Goal: Information Seeking & Learning: Learn about a topic

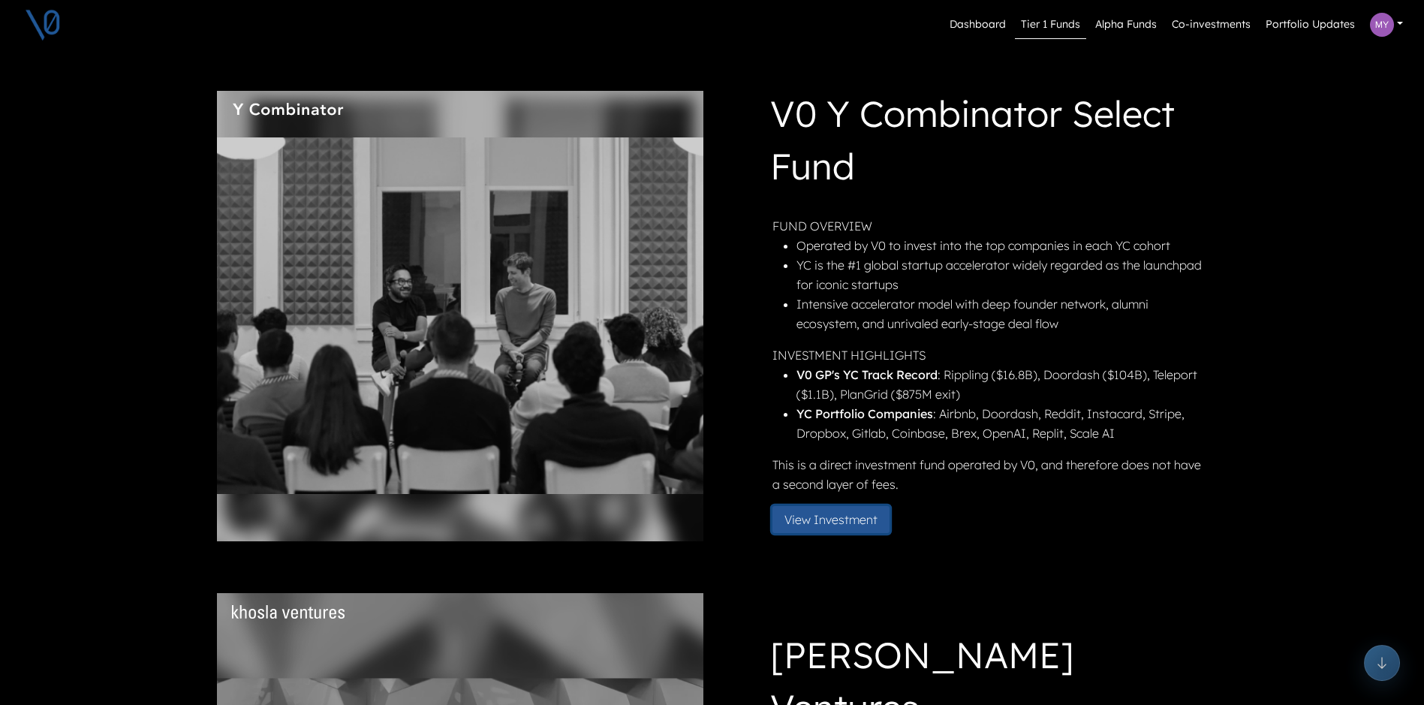
click at [812, 519] on button "View Investment" at bounding box center [831, 519] width 117 height 27
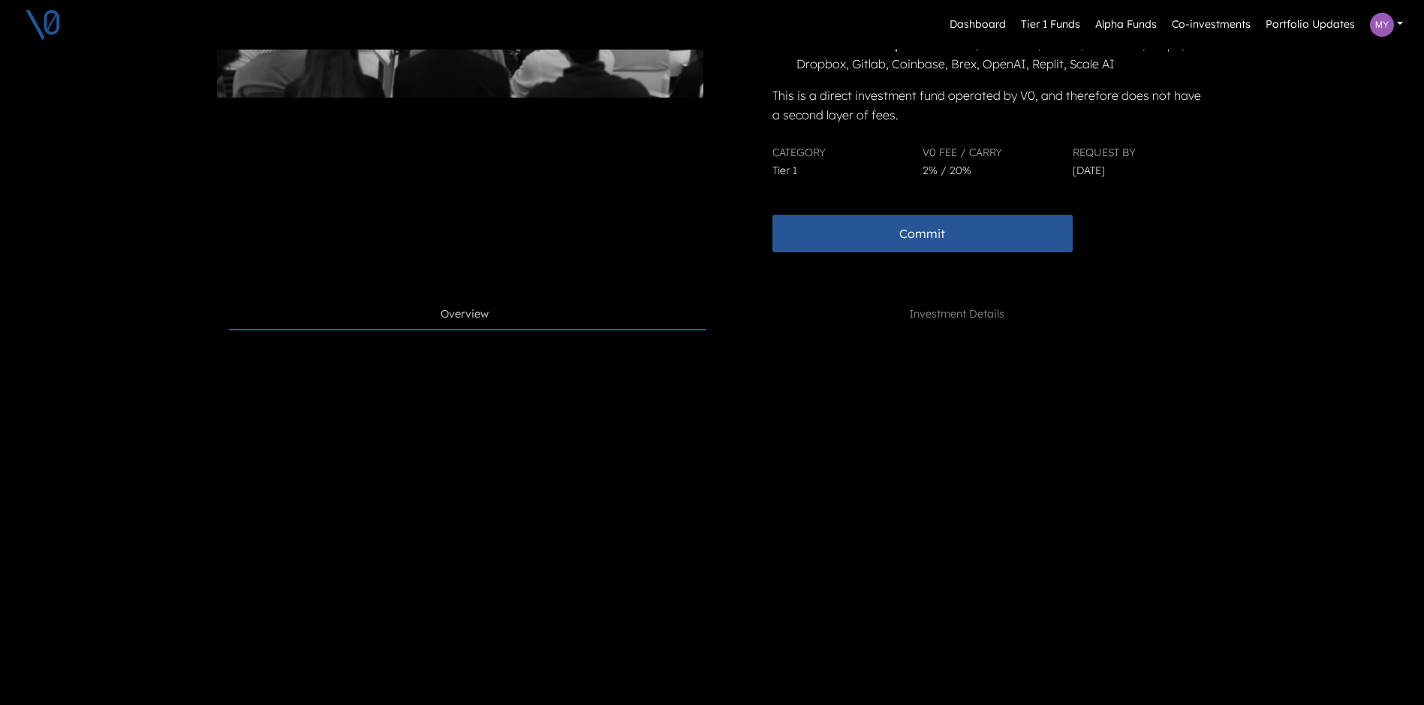
scroll to position [375, 0]
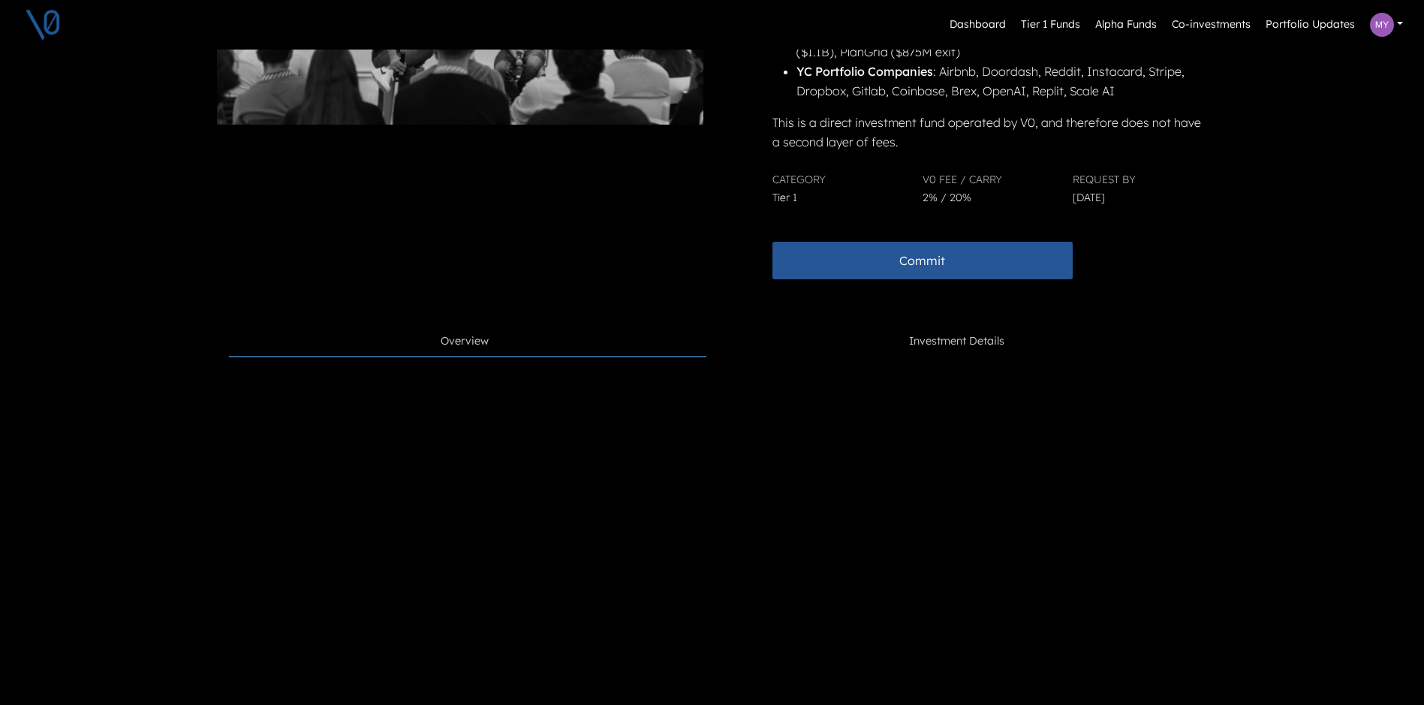
click at [984, 334] on span "Investment Details" at bounding box center [956, 341] width 95 height 17
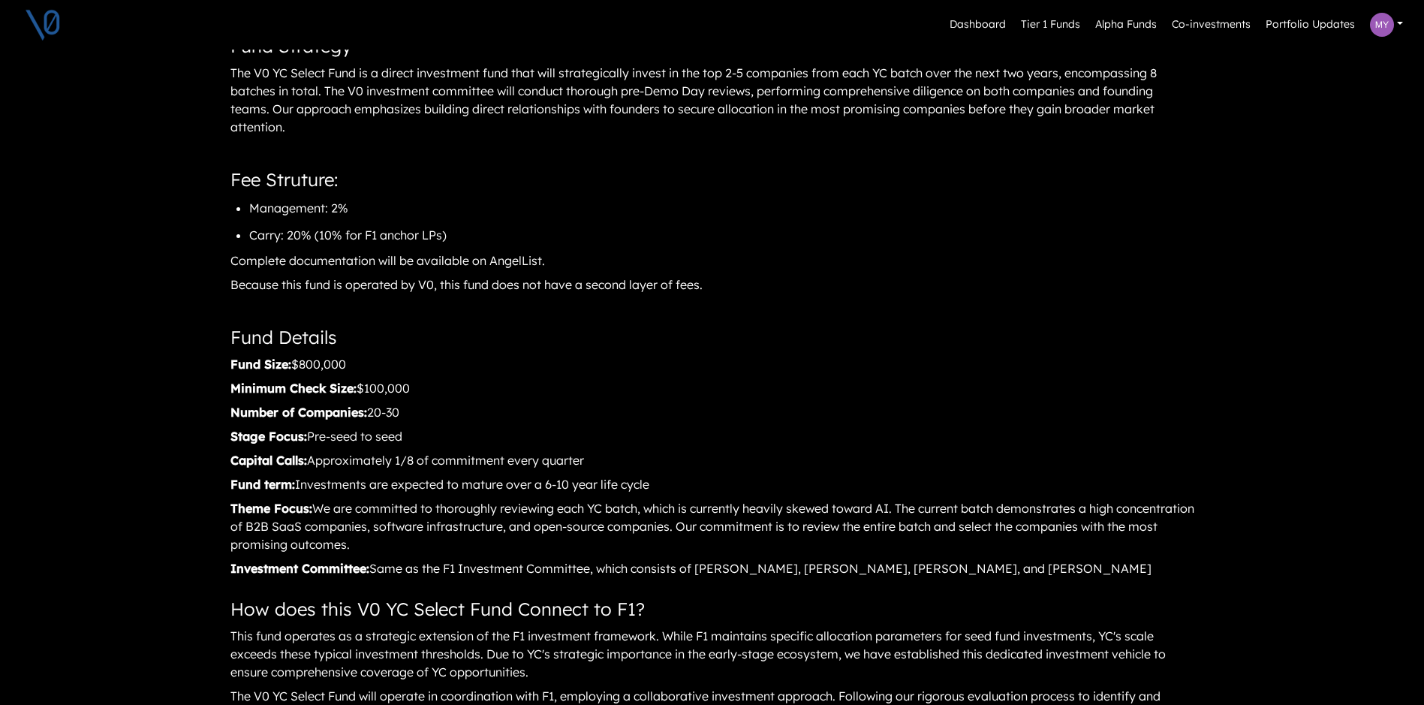
scroll to position [1201, 0]
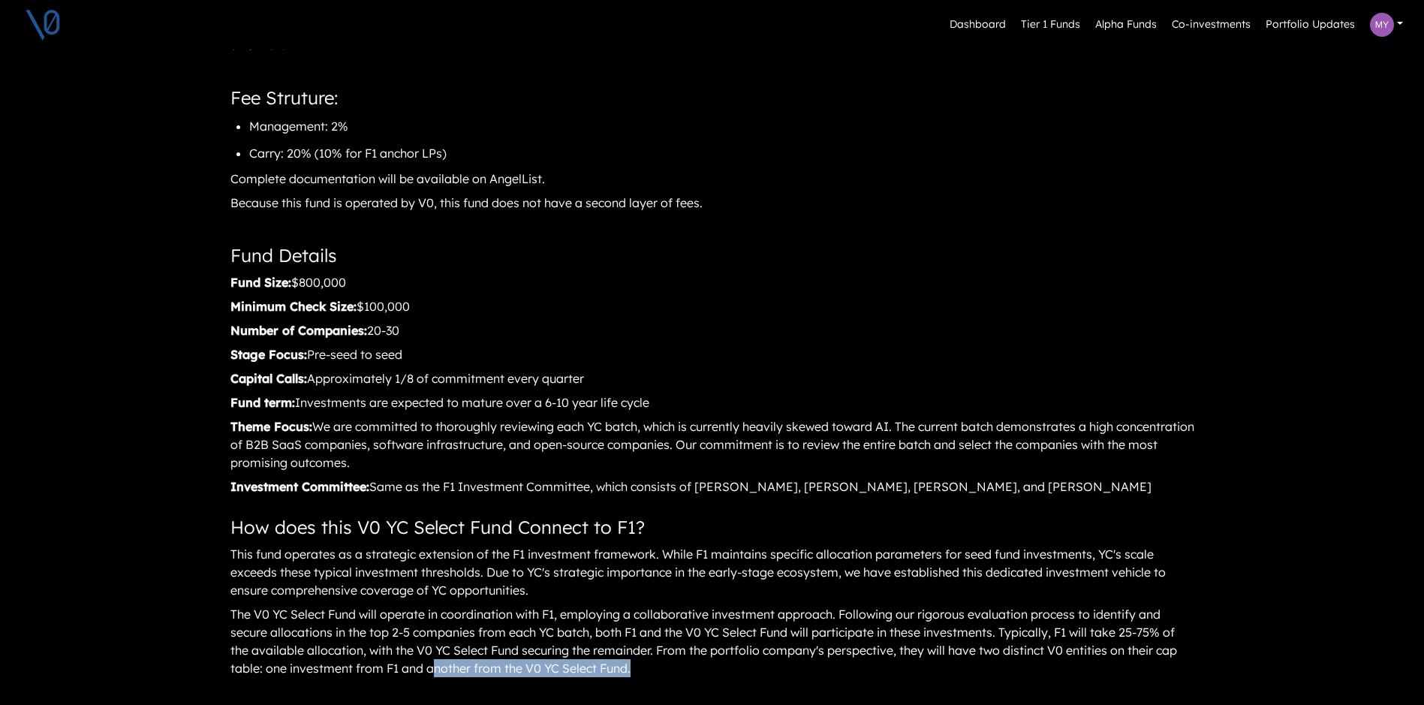
drag, startPoint x: 648, startPoint y: 671, endPoint x: 439, endPoint y: 671, distance: 208.8
click at [439, 671] on div "The V0 YC Select Fund will operate in coordination with F1, employing a collabo…" at bounding box center [712, 641] width 967 height 77
click at [650, 665] on div "The V0 YC Select Fund will operate in coordination with F1, employing a collabo…" at bounding box center [712, 641] width 967 height 77
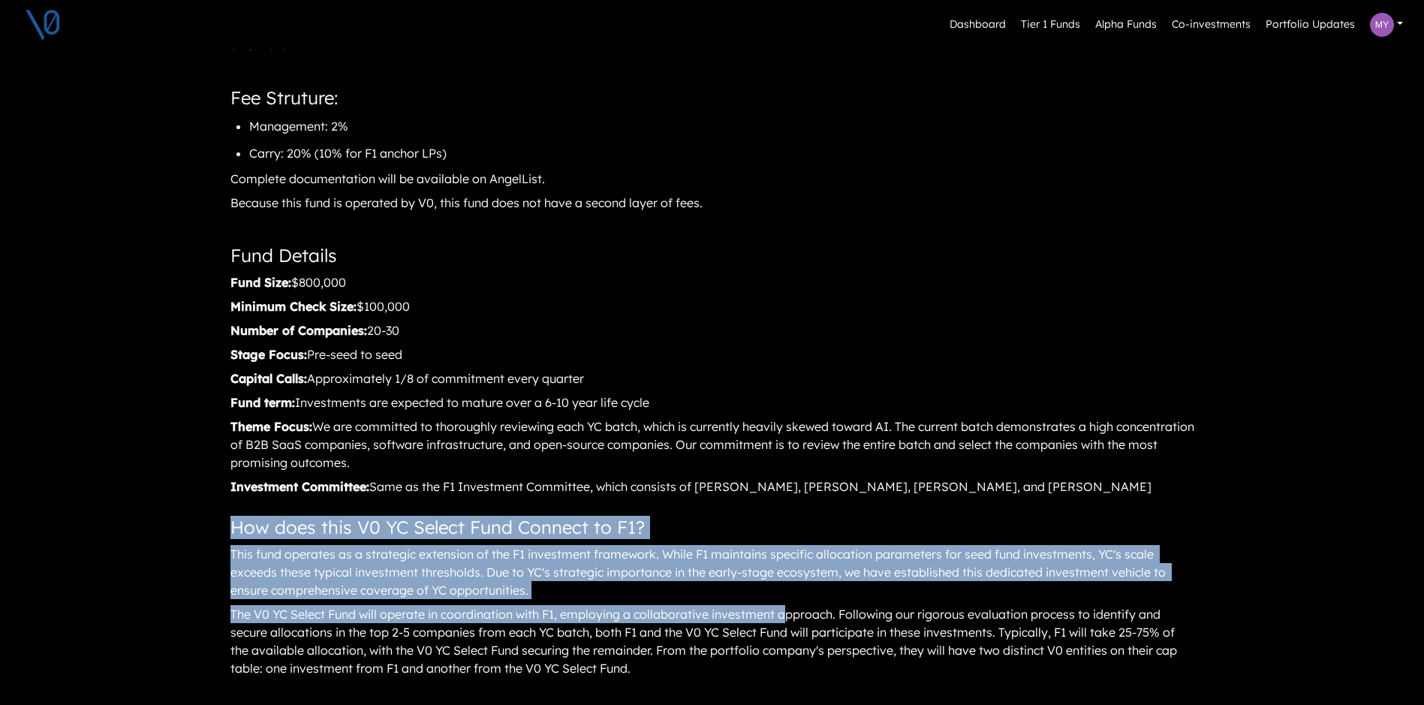
drag, startPoint x: 238, startPoint y: 523, endPoint x: 796, endPoint y: 610, distance: 564.7
click at [796, 610] on article "V0 Y Combinator Select Fund The Opportunity Y Combinator (YC) produces approxim…" at bounding box center [712, 176] width 967 height 1289
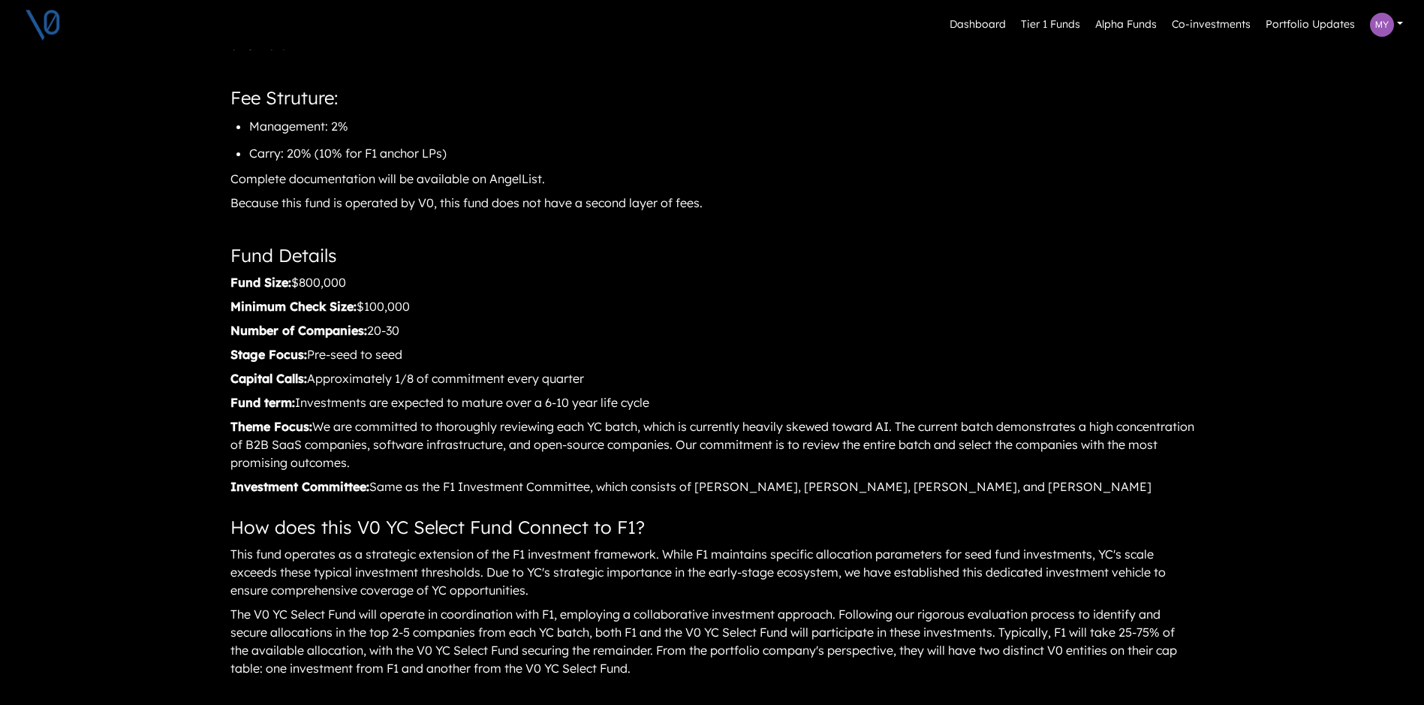
drag, startPoint x: 796, startPoint y: 610, endPoint x: 620, endPoint y: 652, distance: 181.4
click at [686, 668] on div "The V0 YC Select Fund will operate in coordination with F1, employing a collabo…" at bounding box center [712, 641] width 967 height 77
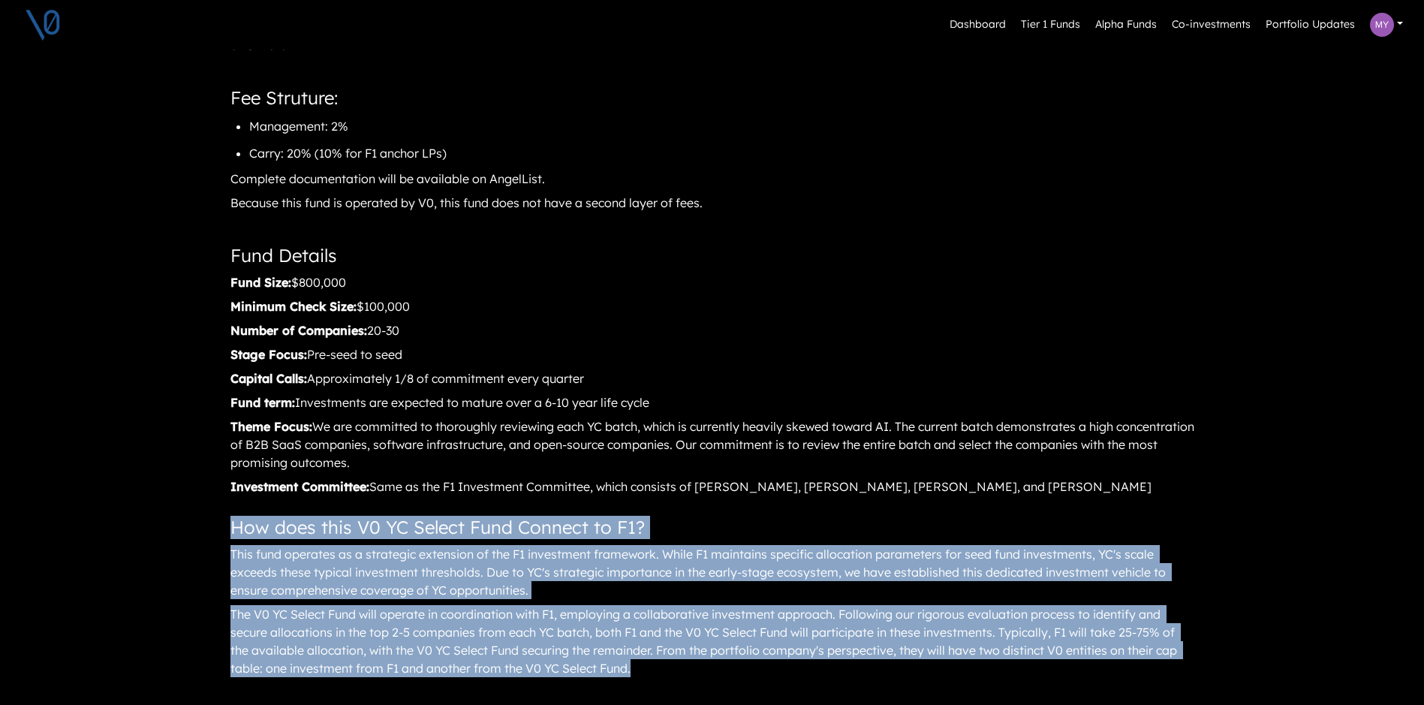
drag, startPoint x: 638, startPoint y: 667, endPoint x: 228, endPoint y: 508, distance: 439.1
click at [228, 508] on main "V0 Y Combinator Select Fund The Opportunity Y Combinator (YC) produces approxim…" at bounding box center [712, 176] width 991 height 1289
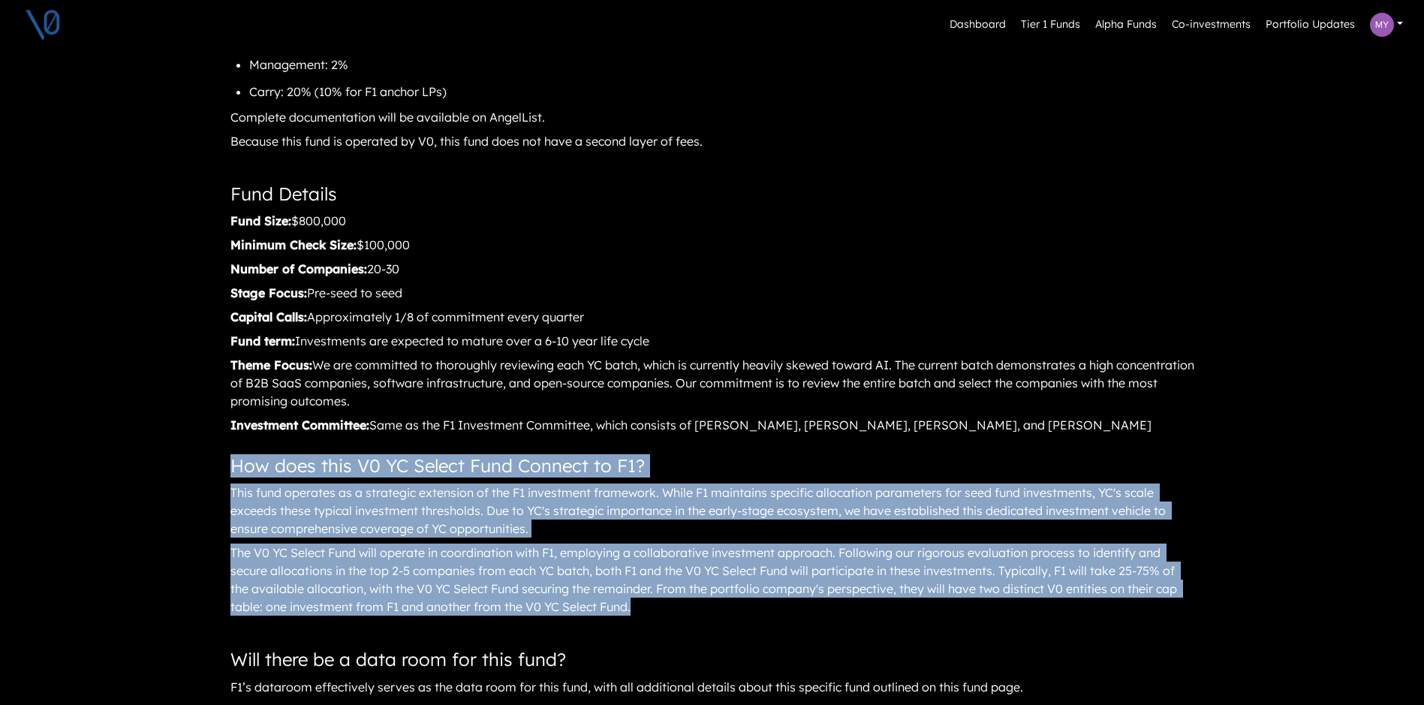
scroll to position [1277, 0]
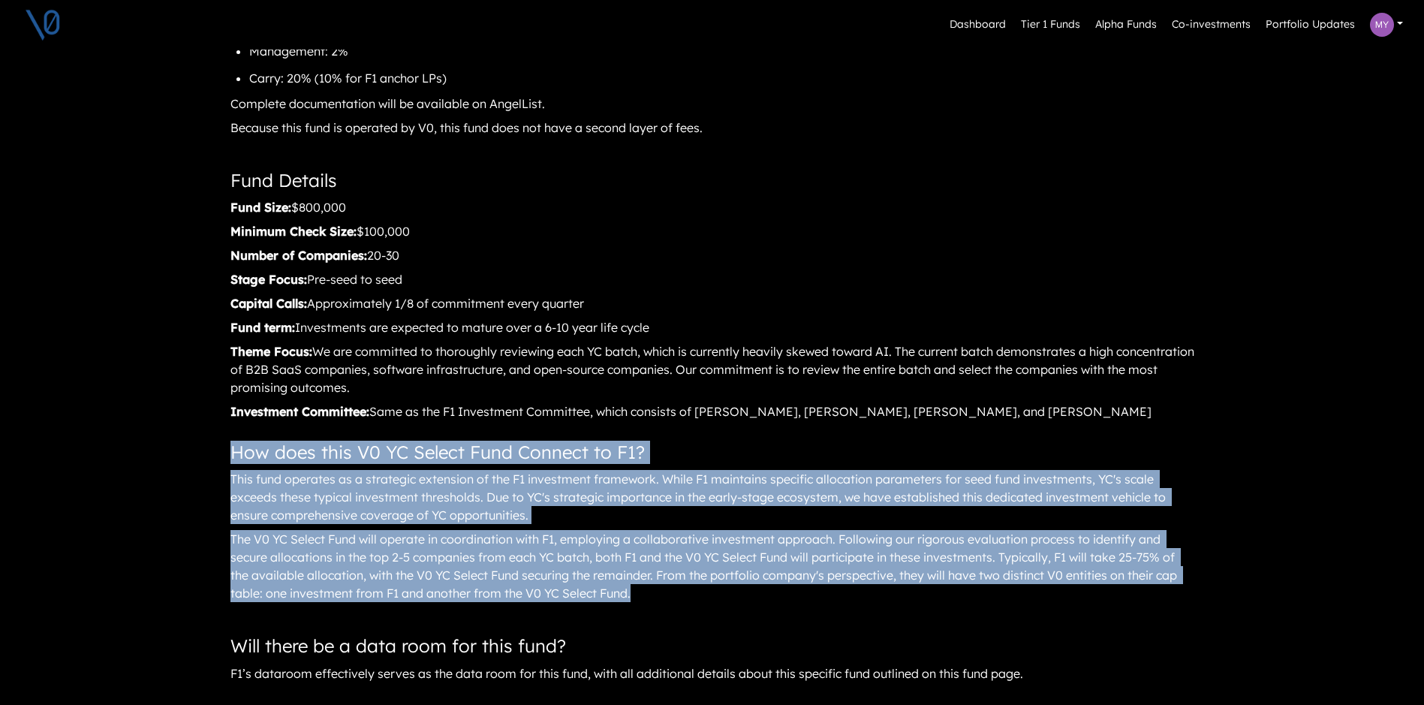
click at [1172, 213] on div "Fund Size: $800,000" at bounding box center [712, 207] width 967 height 23
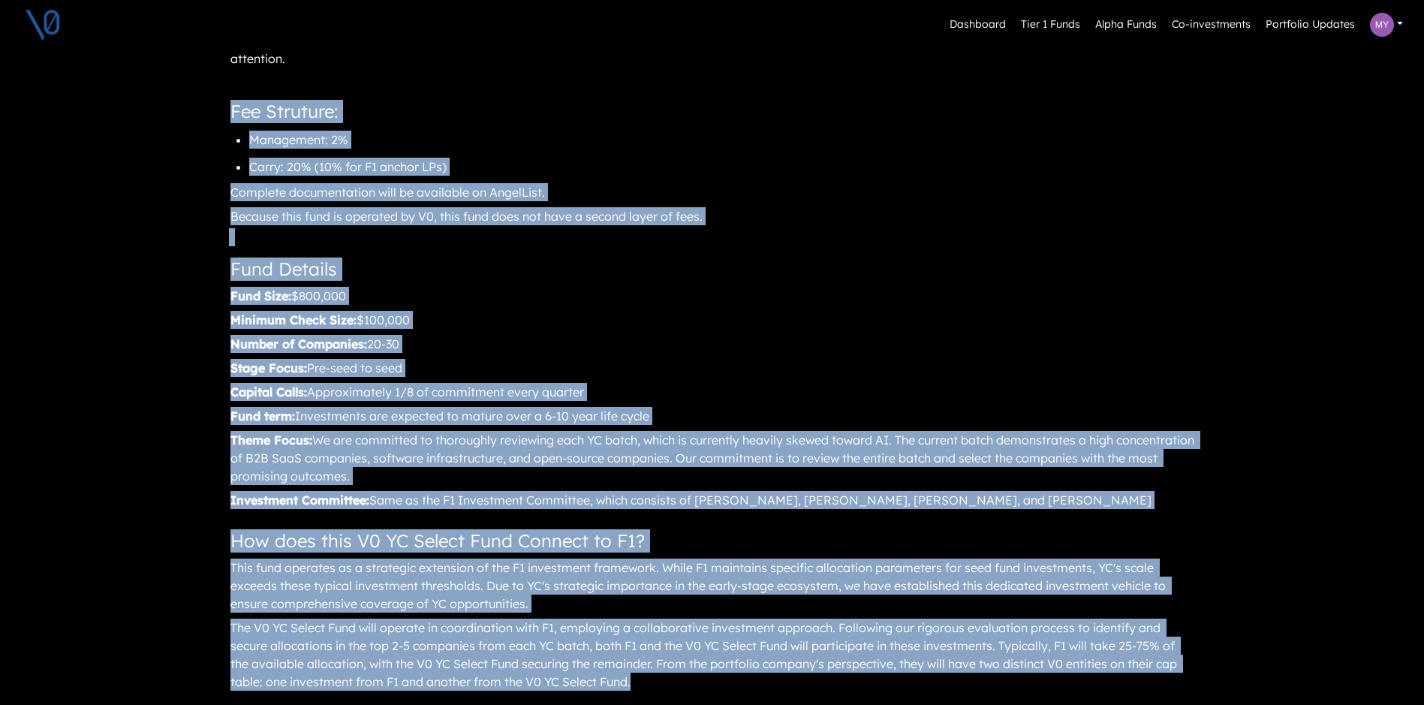
scroll to position [1241, 0]
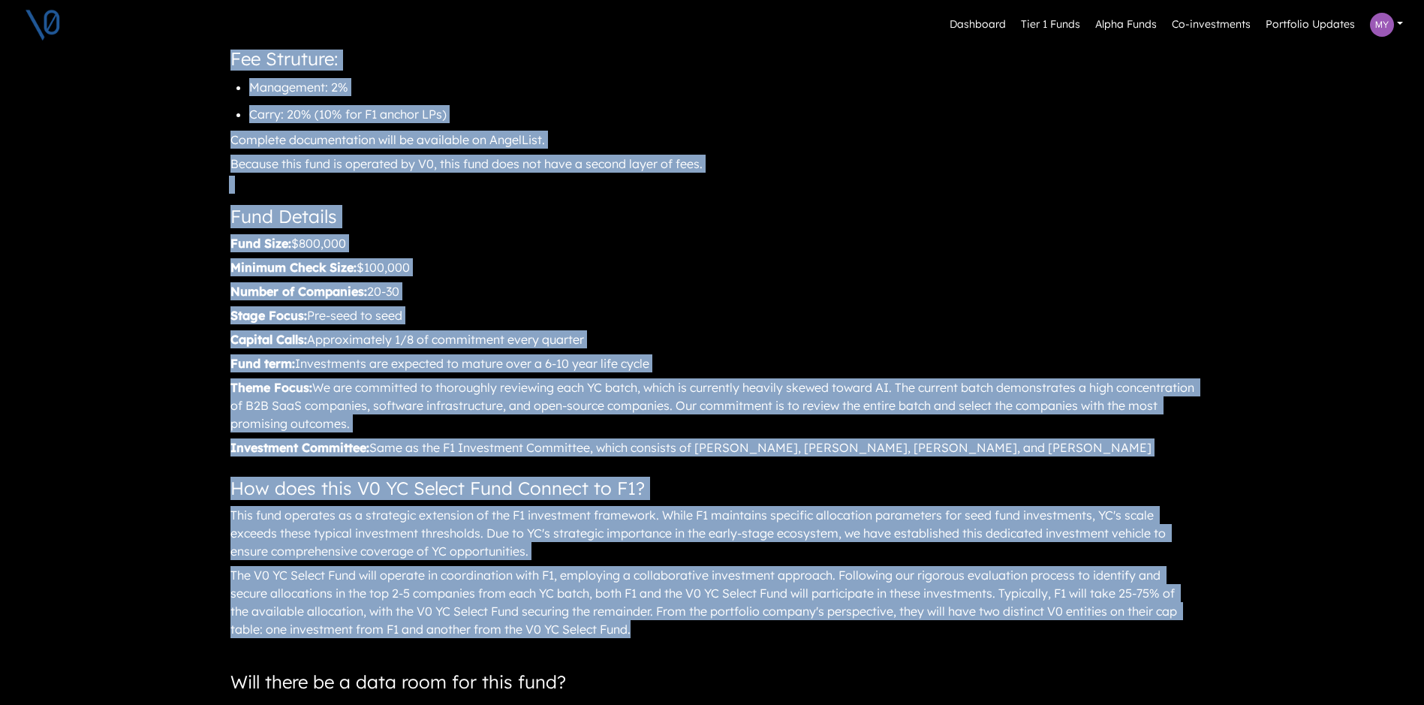
drag, startPoint x: 234, startPoint y: 246, endPoint x: 1009, endPoint y: 627, distance: 864.4
click at [1009, 627] on main "V0 Y Combinator Select Fund The Opportunity Y Combinator (YC) produces approxim…" at bounding box center [712, 137] width 991 height 1289
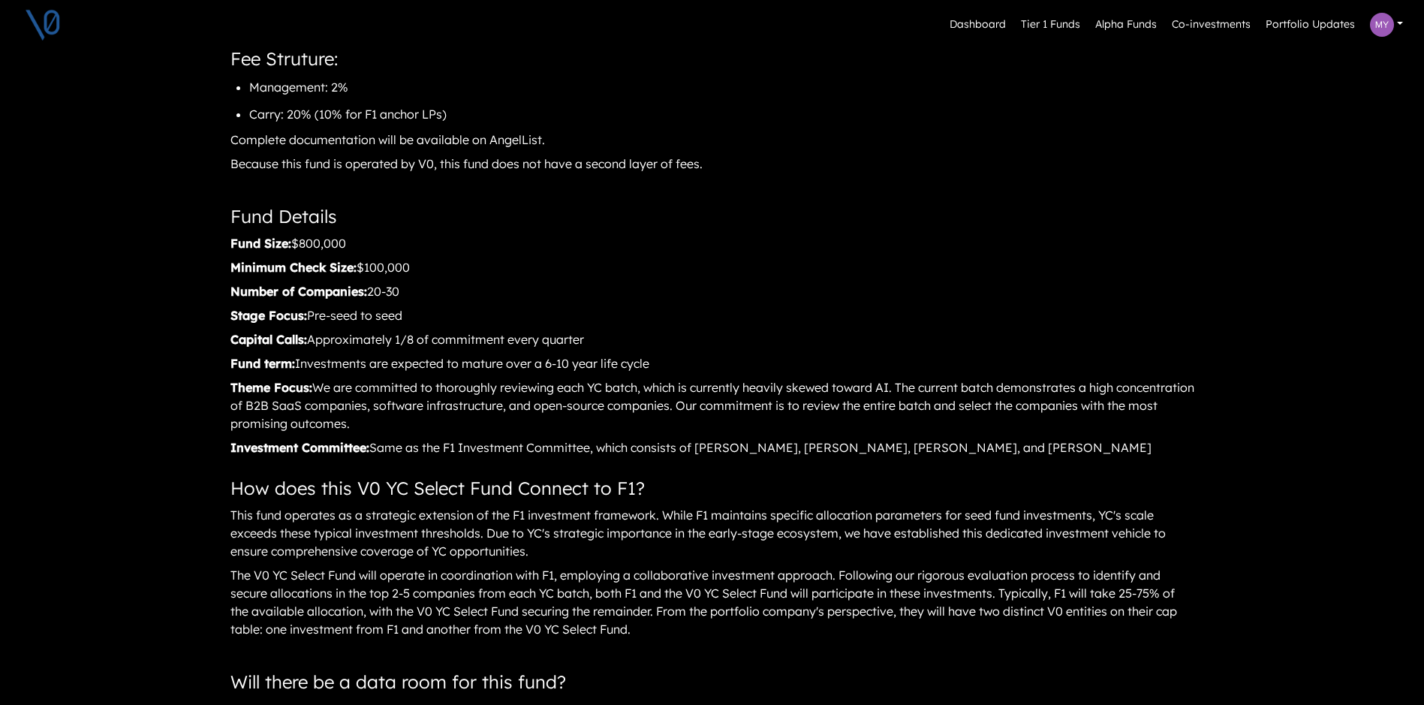
click at [768, 645] on div at bounding box center [712, 647] width 967 height 12
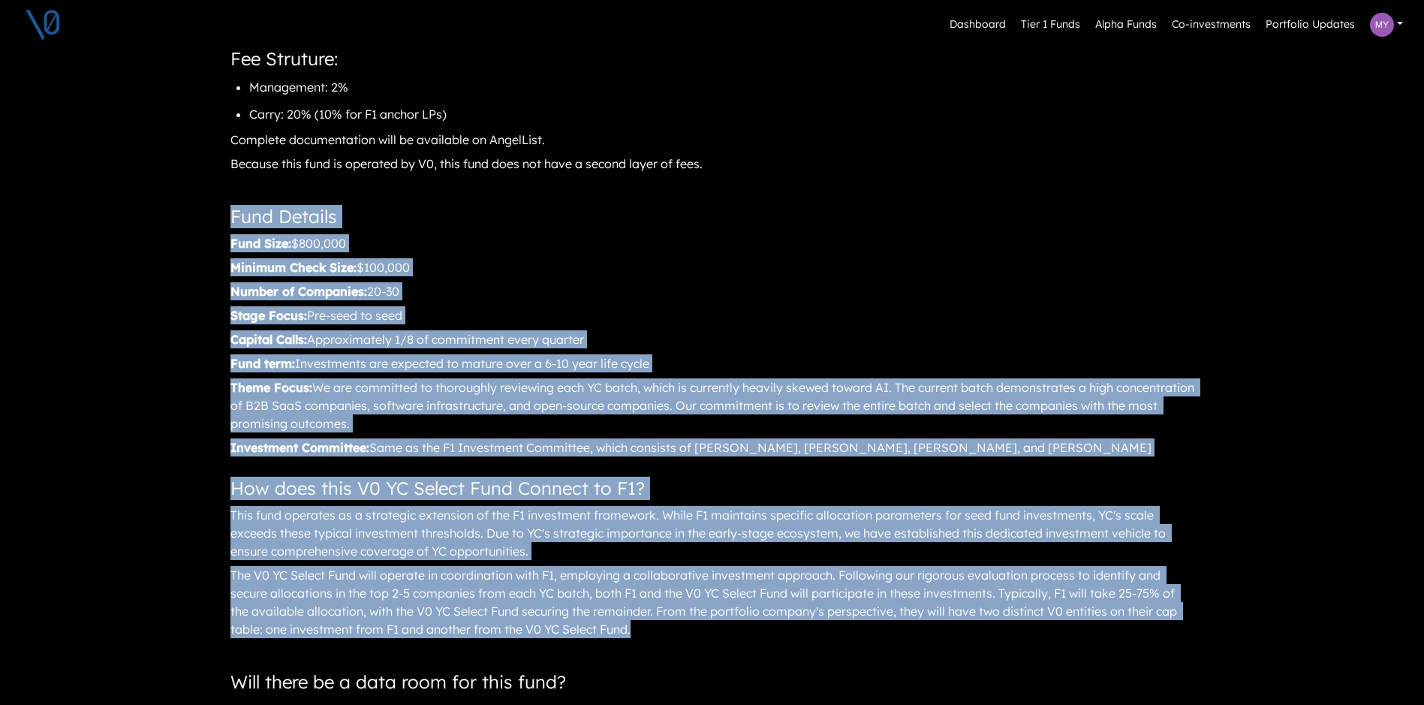
drag, startPoint x: 662, startPoint y: 626, endPoint x: 210, endPoint y: 215, distance: 611.3
drag, startPoint x: 210, startPoint y: 215, endPoint x: 671, endPoint y: 263, distance: 464.3
click at [671, 263] on div "Minimum Check Size: $100,000" at bounding box center [712, 267] width 967 height 23
drag, startPoint x: 645, startPoint y: 630, endPoint x: 212, endPoint y: 189, distance: 618.1
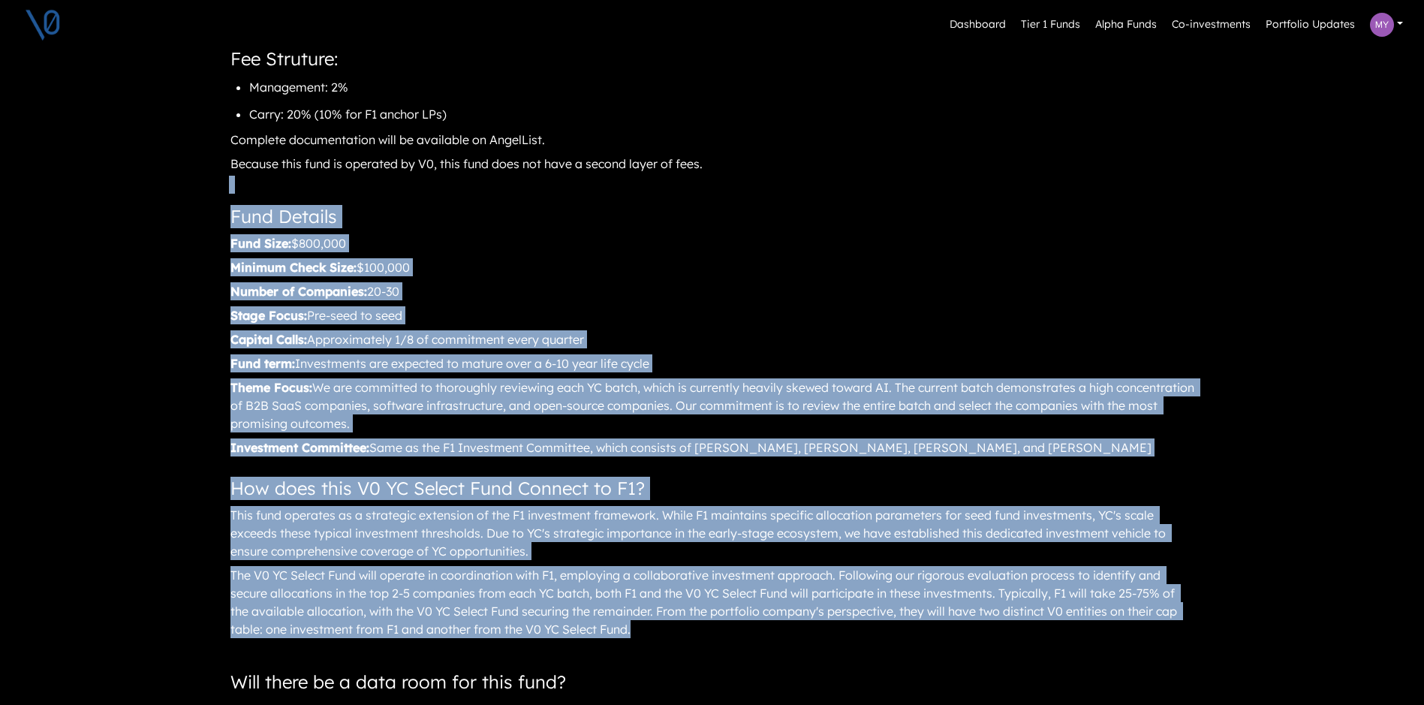
click at [800, 329] on div "Capital Calls: Approximately 1/8 of commitment every quarter" at bounding box center [712, 339] width 967 height 23
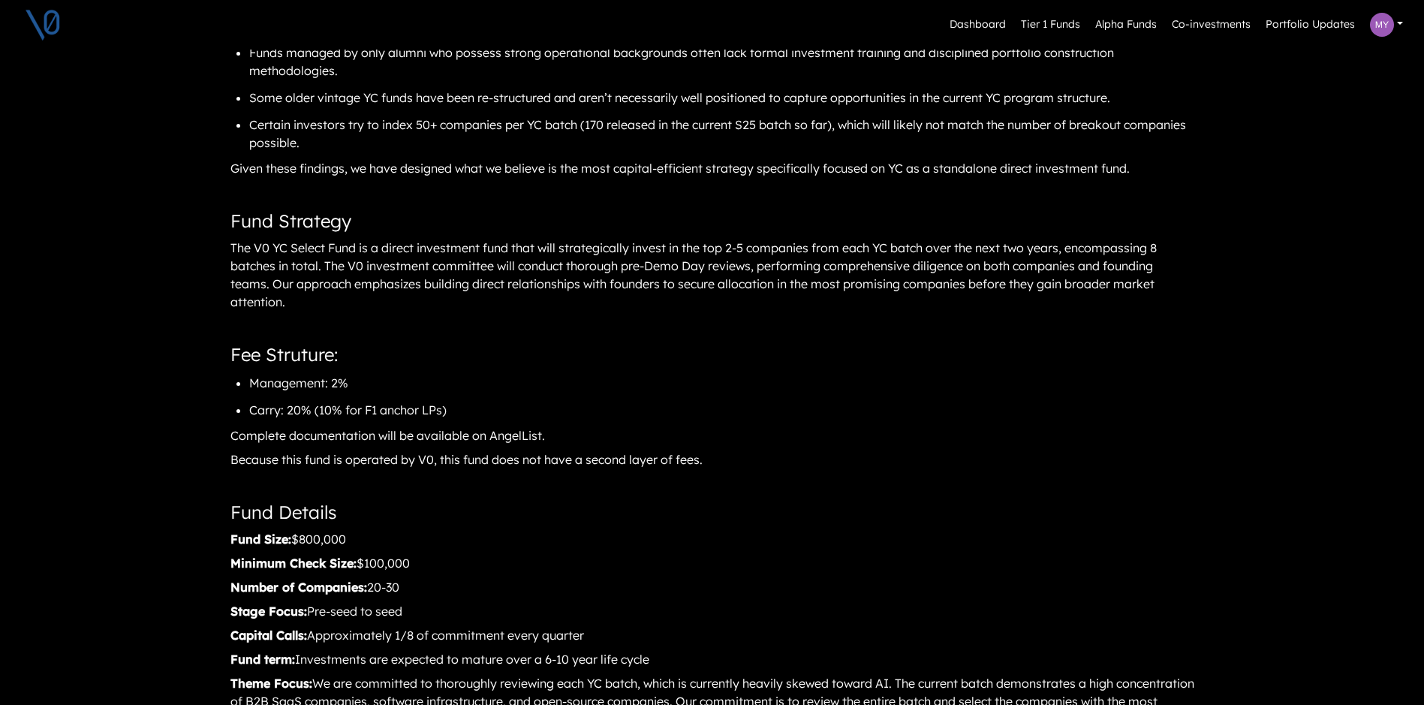
scroll to position [344, 0]
